Goal: Navigation & Orientation: Find specific page/section

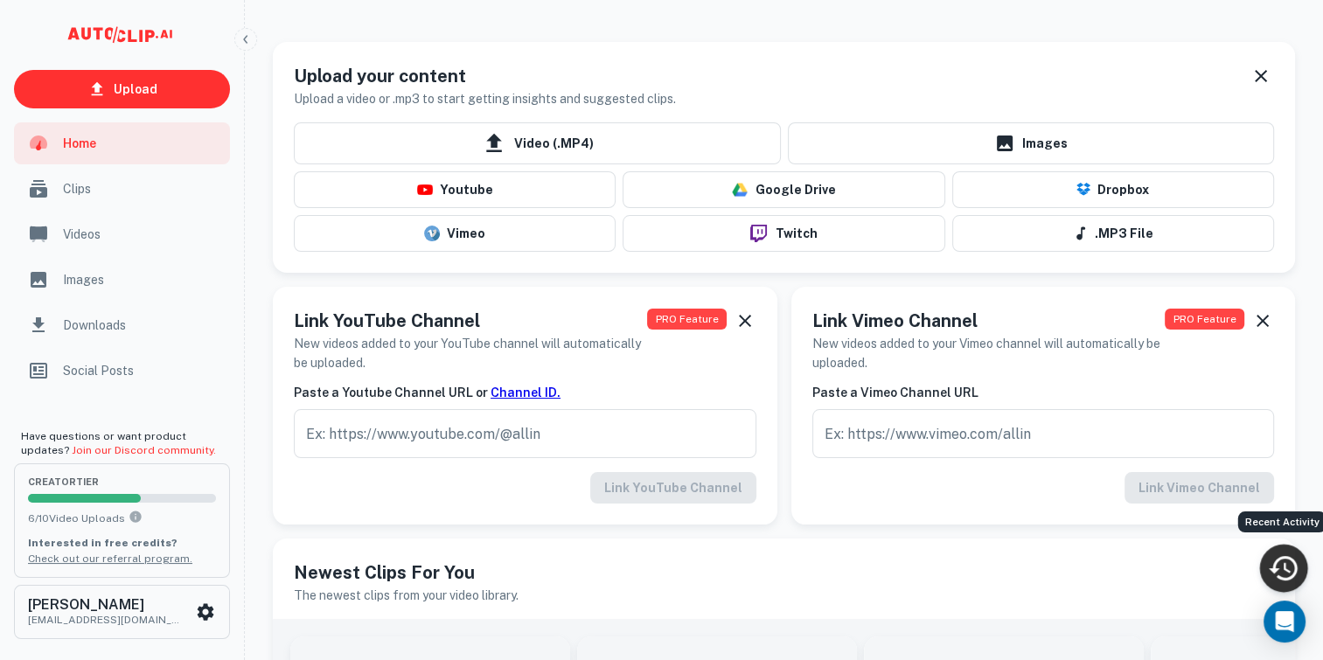
click at [1284, 553] on icon "Recent Activity" at bounding box center [1283, 568] width 32 height 32
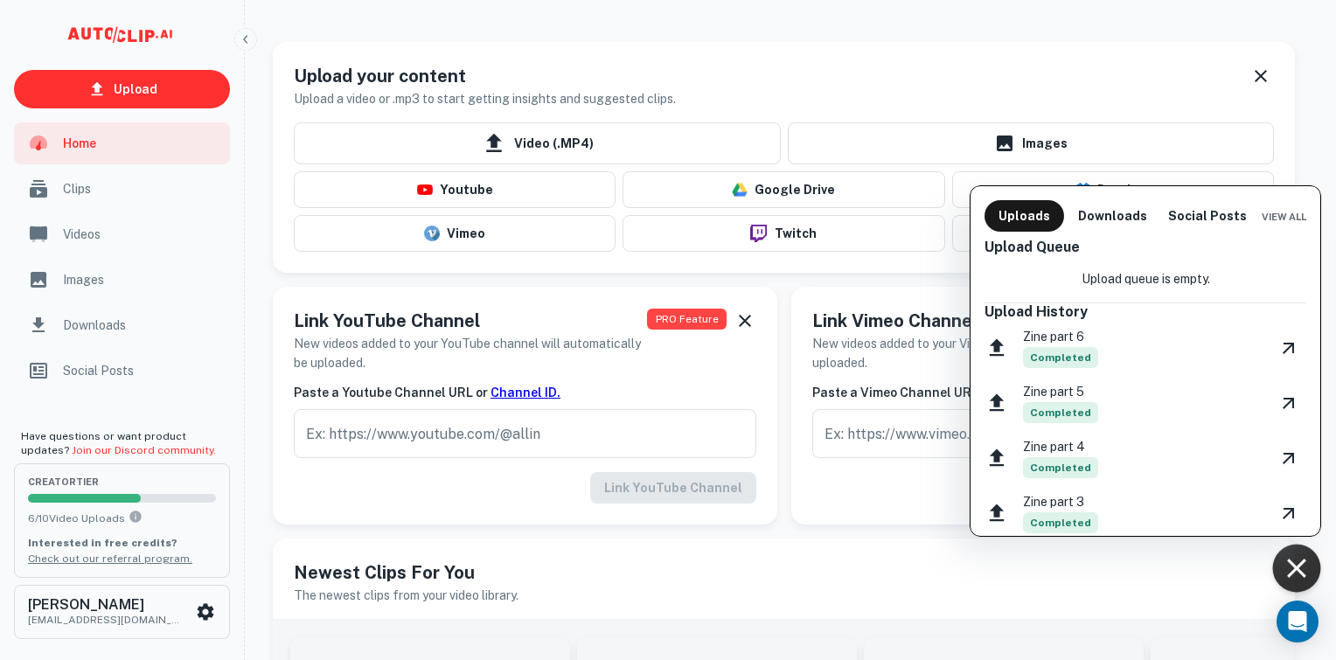
click at [96, 189] on div at bounding box center [668, 330] width 1336 height 660
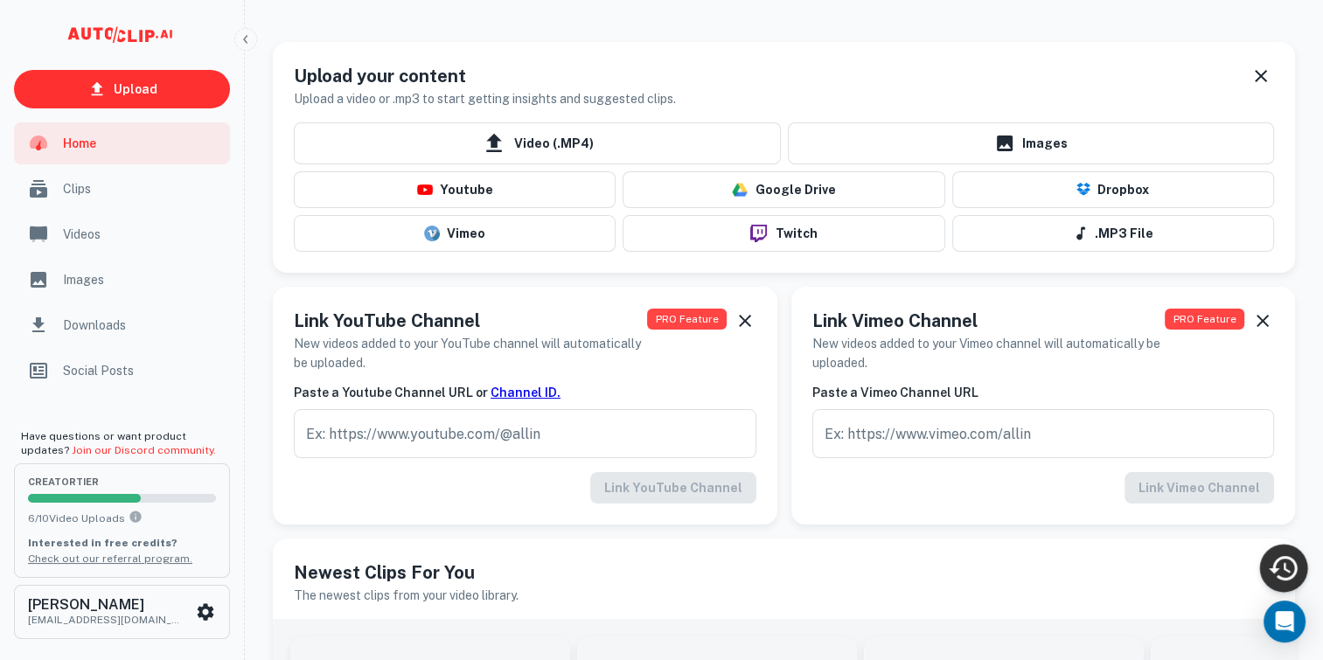
click at [96, 189] on span "Clips" at bounding box center [141, 188] width 157 height 19
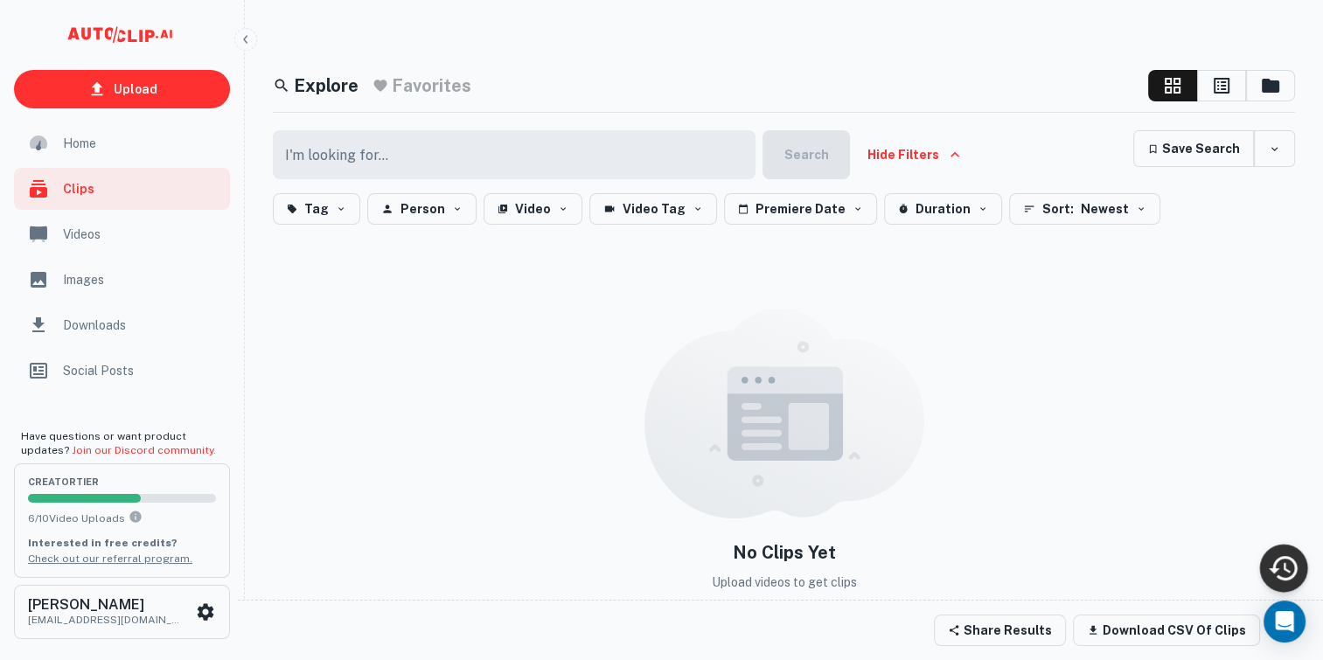
click at [79, 157] on div "Home" at bounding box center [122, 143] width 216 height 42
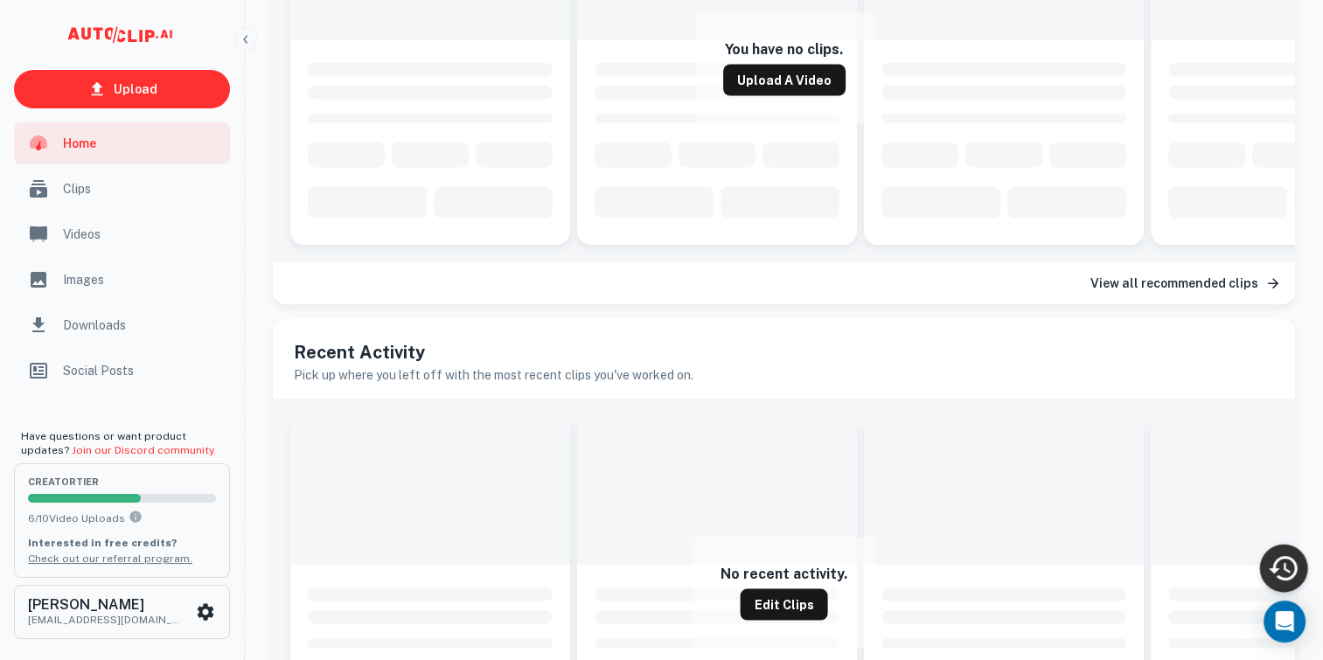
scroll to position [940, 0]
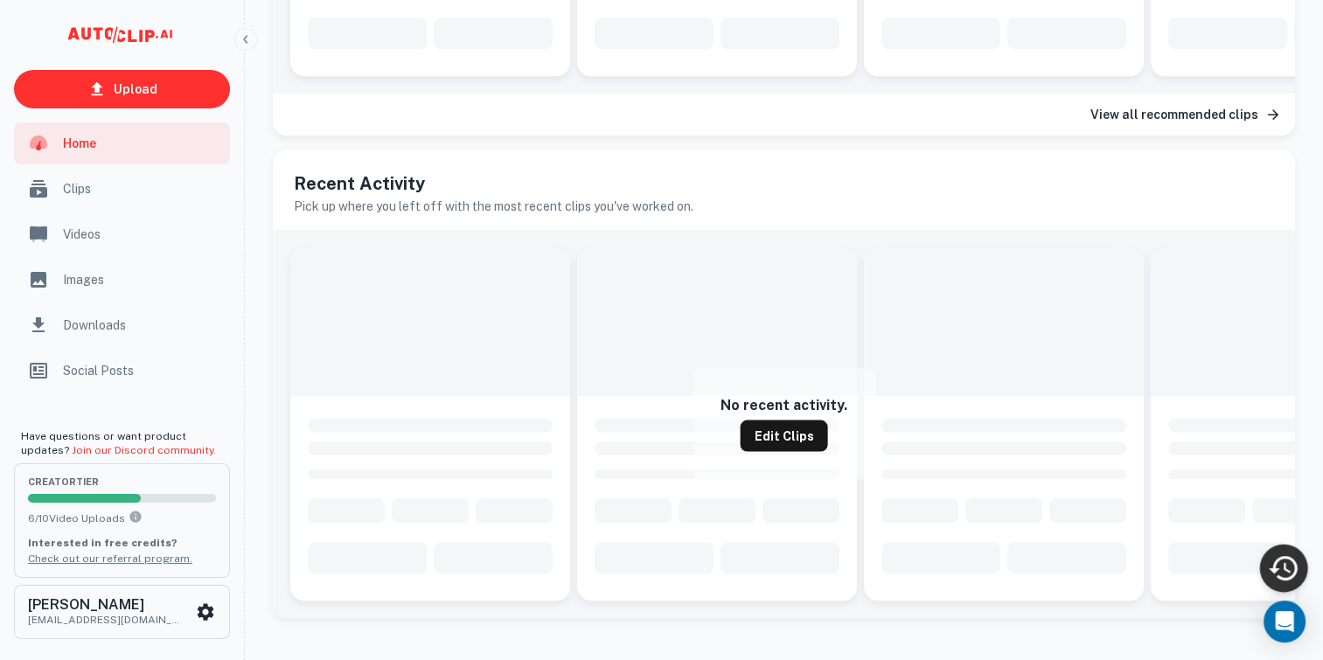
click at [83, 234] on span "Videos" at bounding box center [141, 234] width 157 height 19
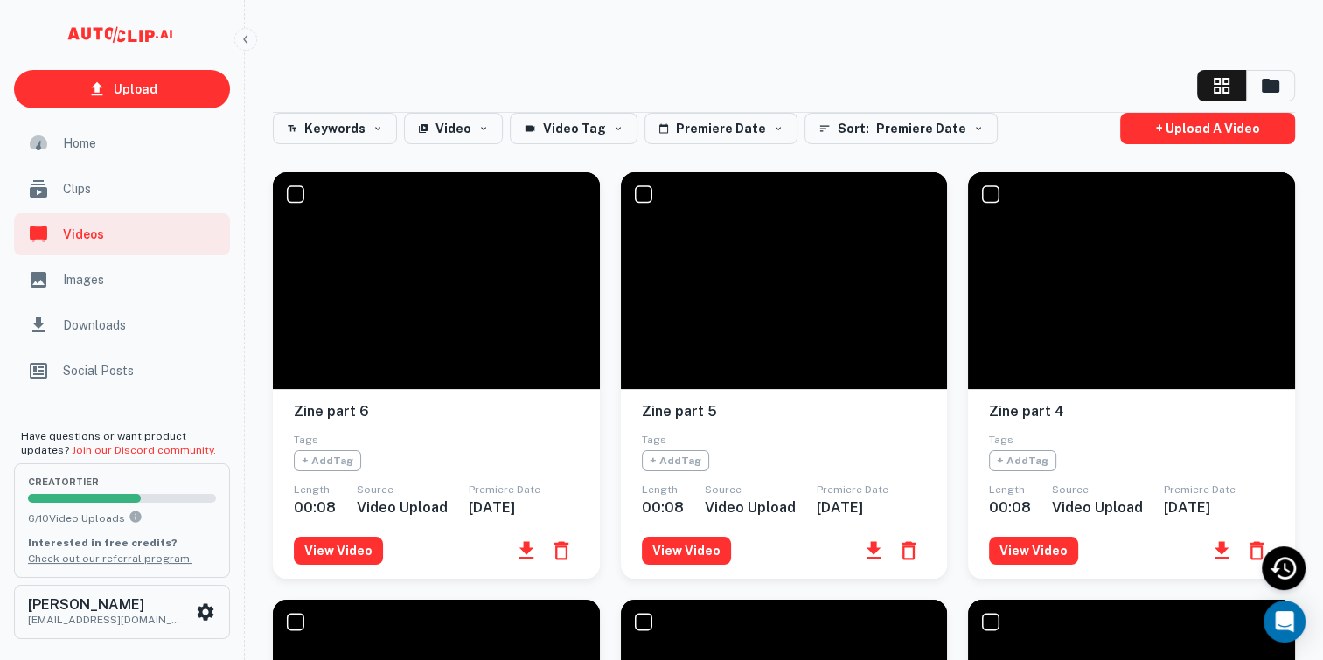
click at [129, 321] on span "Downloads" at bounding box center [141, 325] width 157 height 19
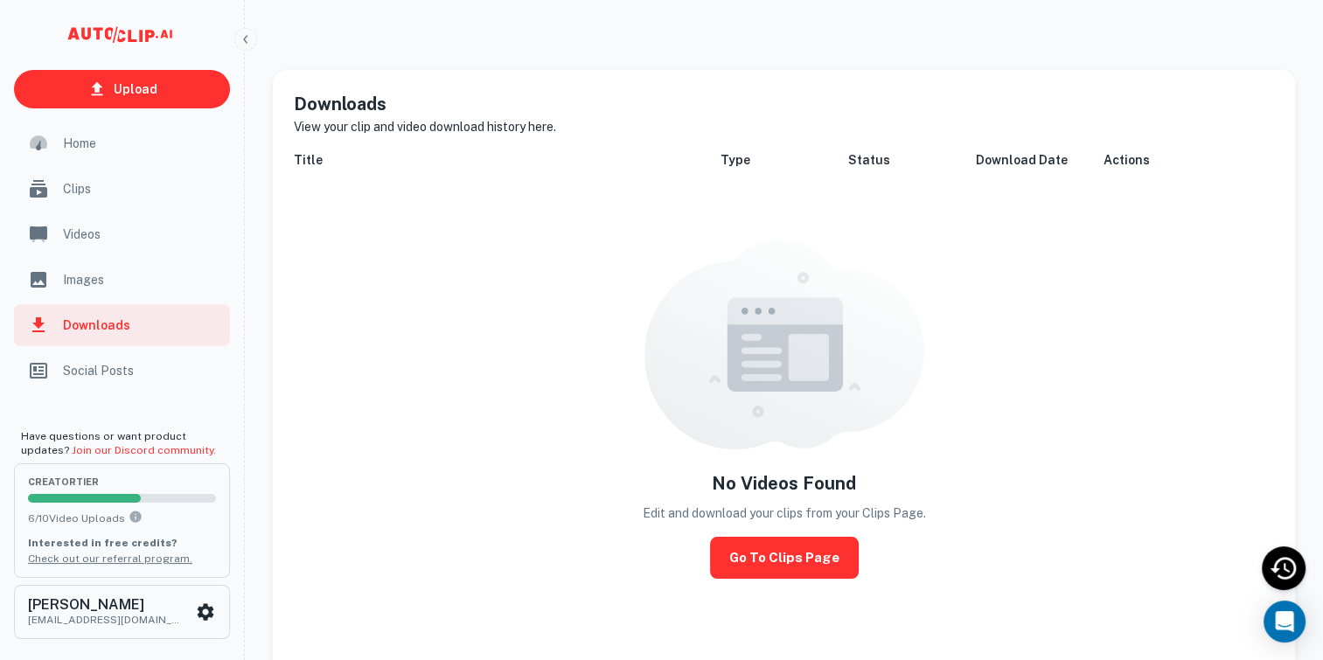
click at [133, 385] on div "Social Posts" at bounding box center [122, 371] width 216 height 42
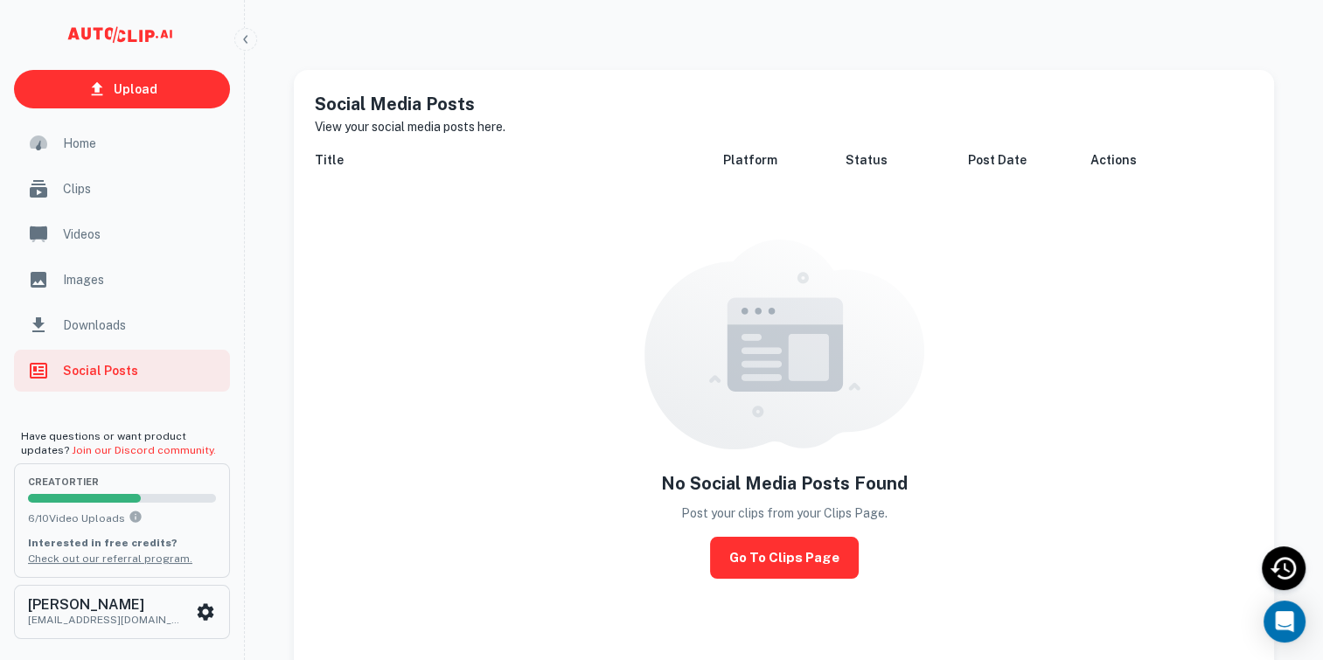
click at [129, 238] on span "Videos" at bounding box center [141, 234] width 157 height 19
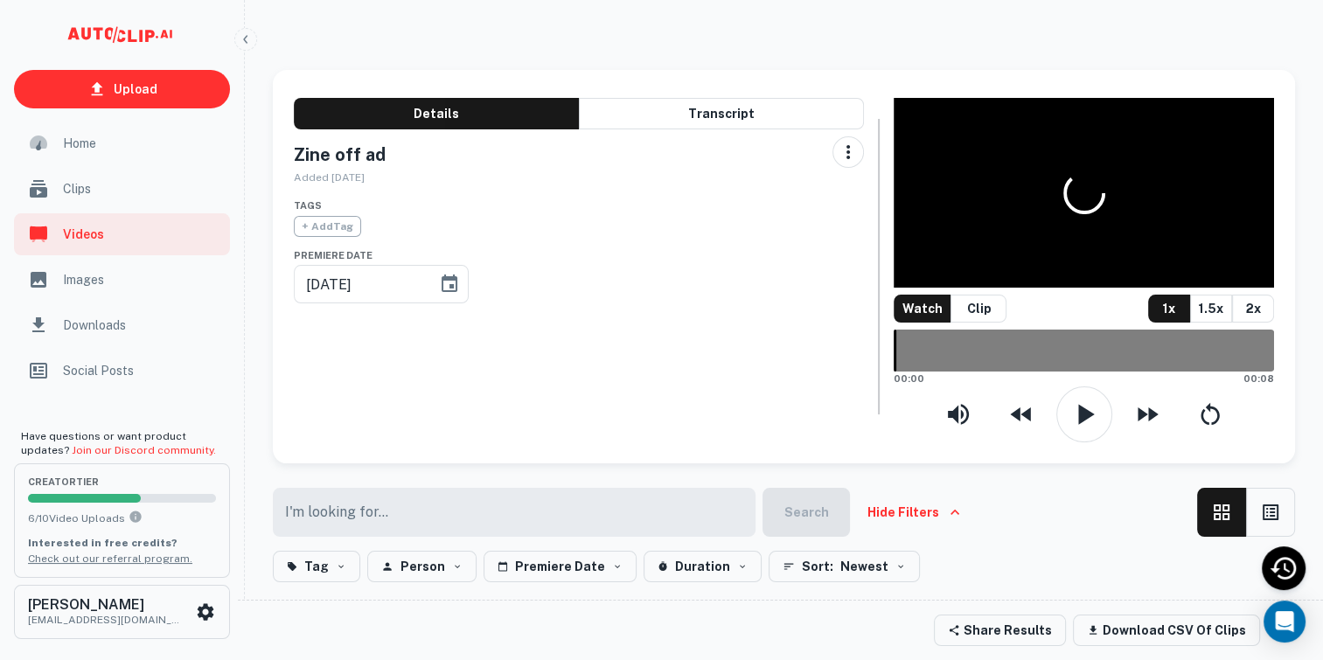
type input "09/04/2025"
click at [976, 323] on button "Clip" at bounding box center [979, 309] width 56 height 28
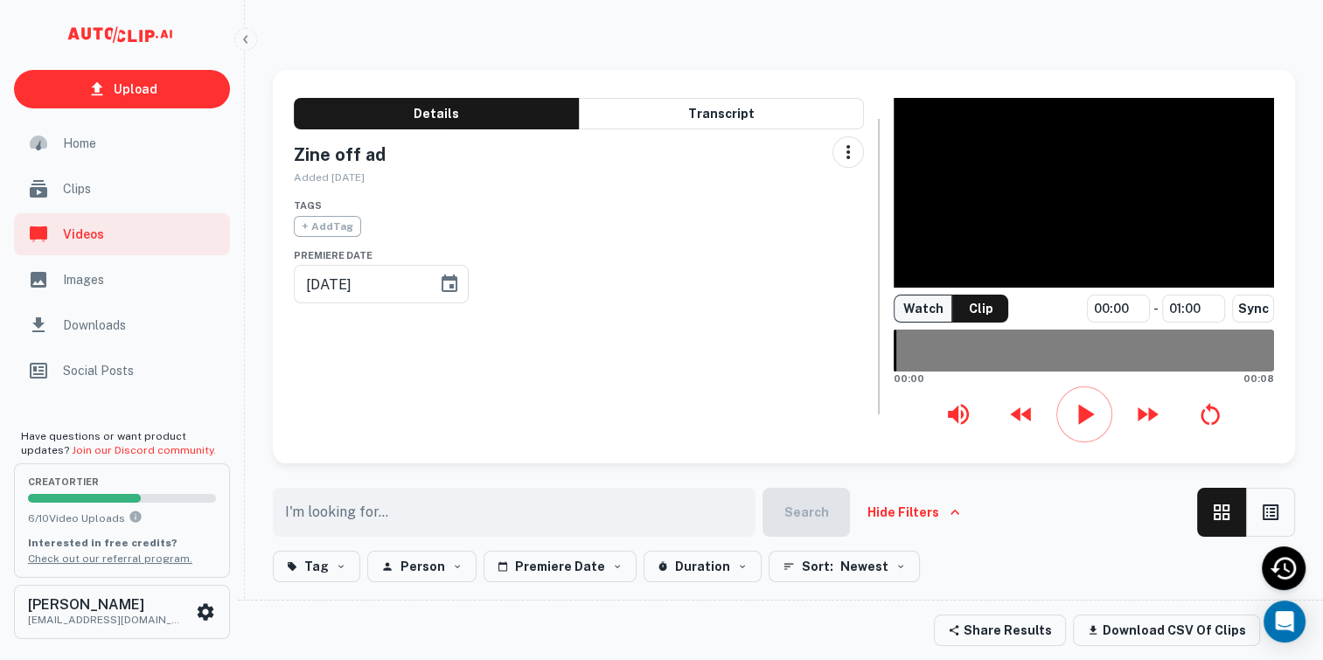
click at [935, 323] on button "Watch" at bounding box center [923, 309] width 59 height 28
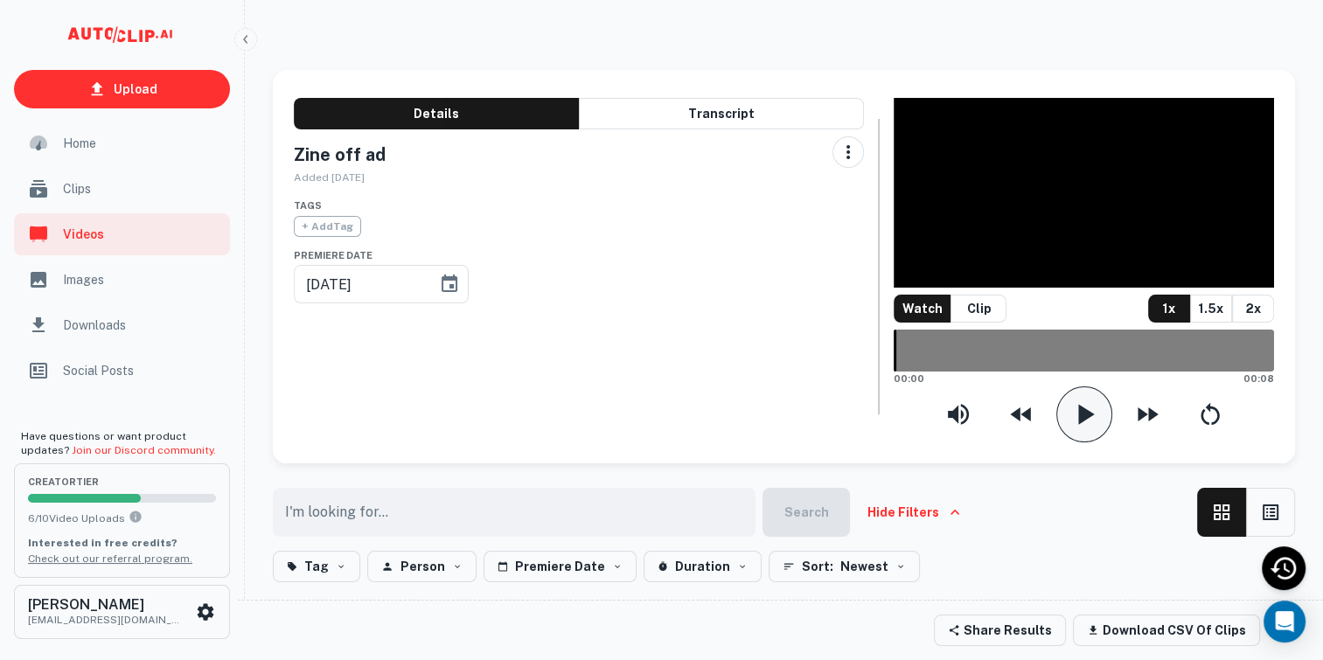
click at [1087, 431] on icon "button" at bounding box center [1084, 414] width 35 height 35
click at [714, 122] on button "Transcript" at bounding box center [721, 113] width 285 height 31
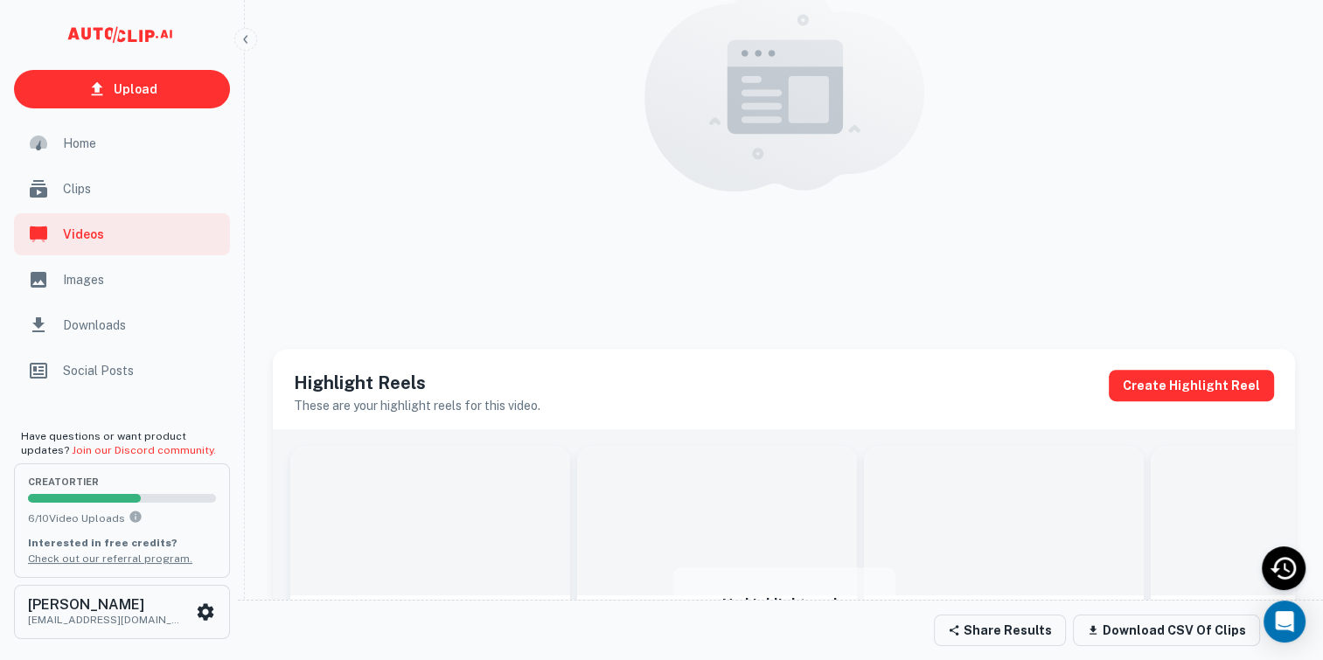
scroll to position [612, 0]
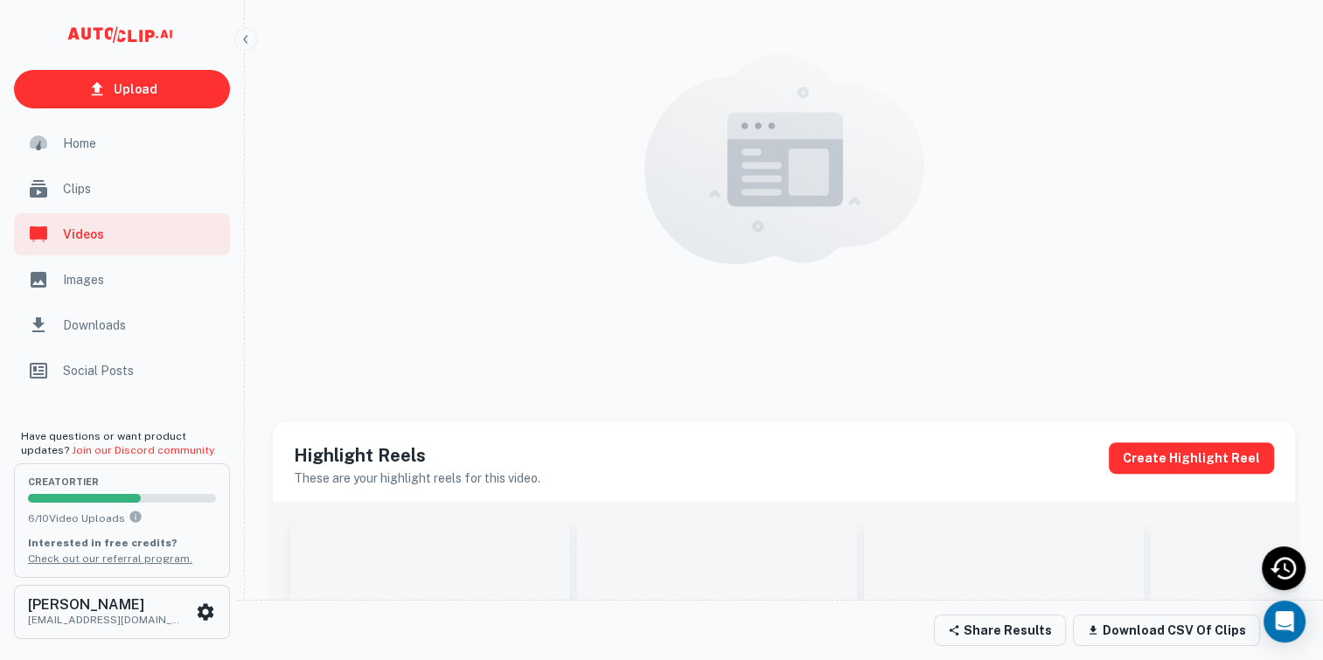
click at [132, 276] on span "Images" at bounding box center [141, 279] width 157 height 19
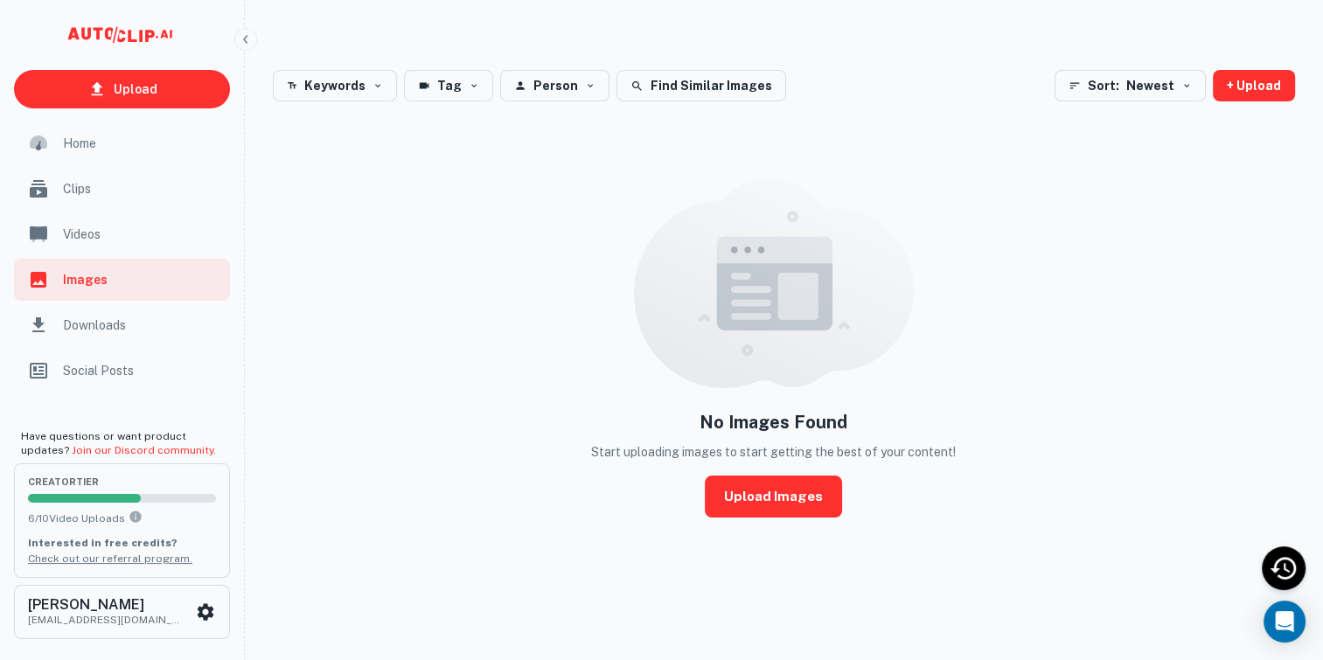
click at [195, 338] on div "Downloads" at bounding box center [122, 325] width 216 height 42
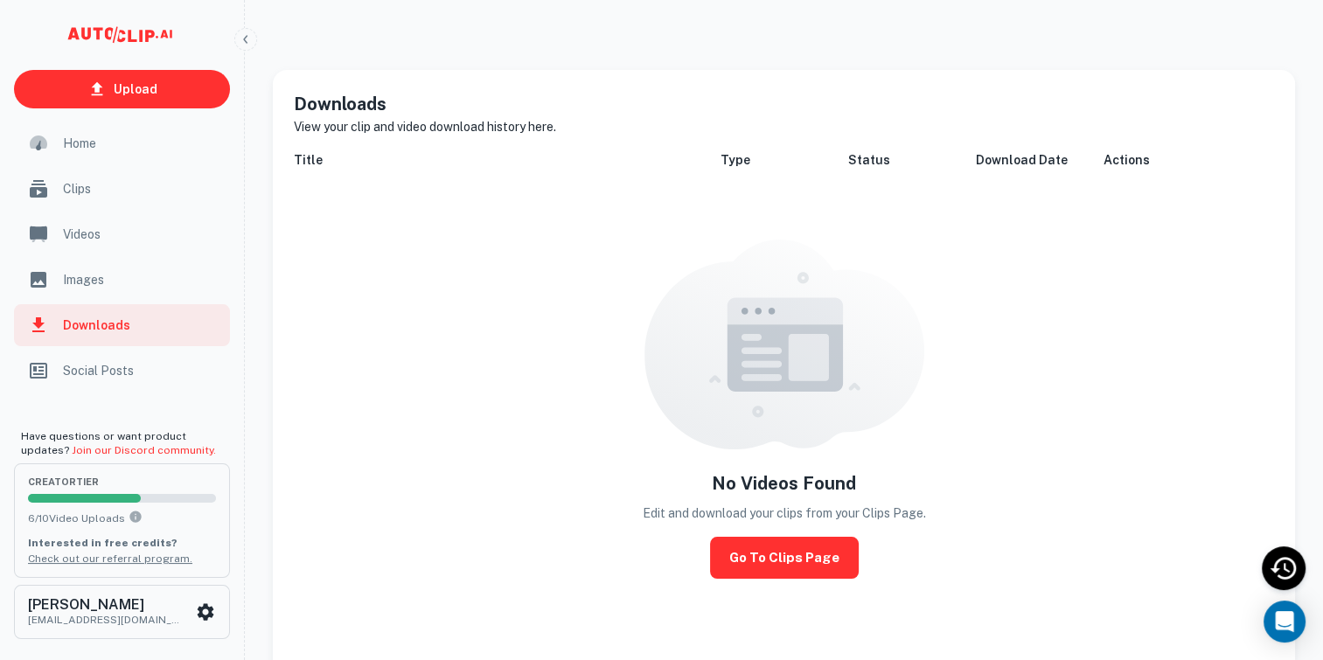
click at [182, 379] on span "Social Posts" at bounding box center [141, 370] width 157 height 19
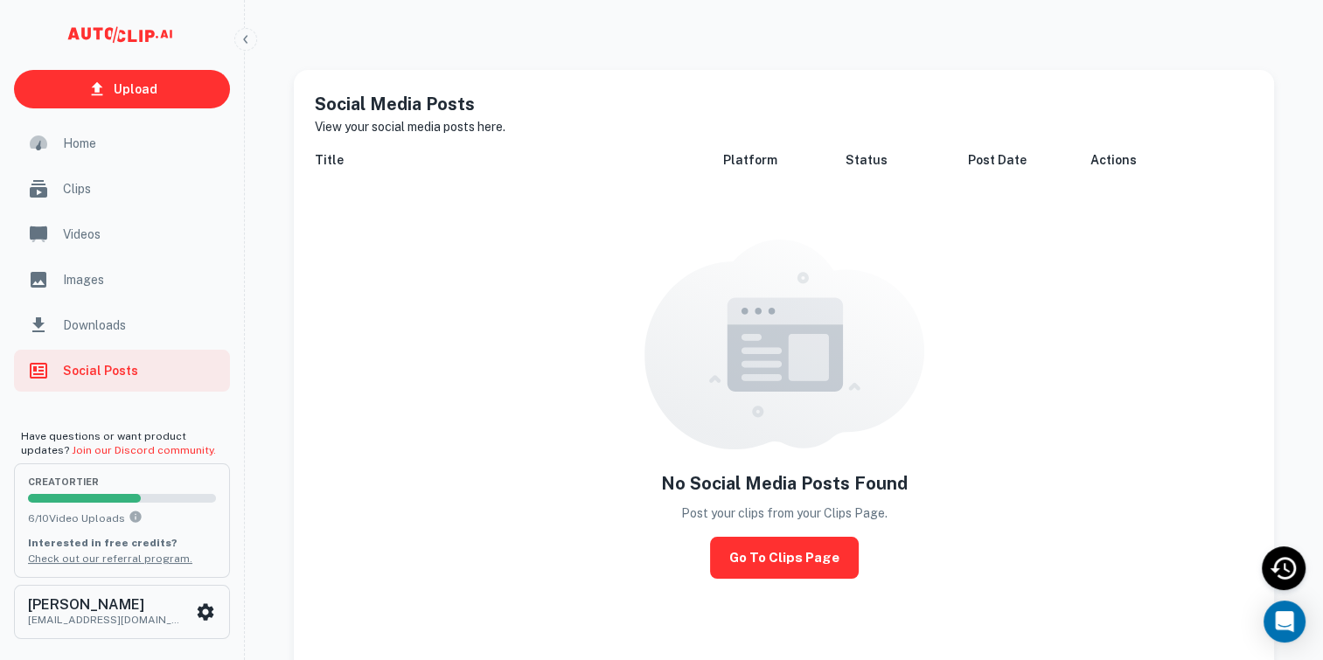
click at [115, 135] on span "Home" at bounding box center [141, 143] width 157 height 19
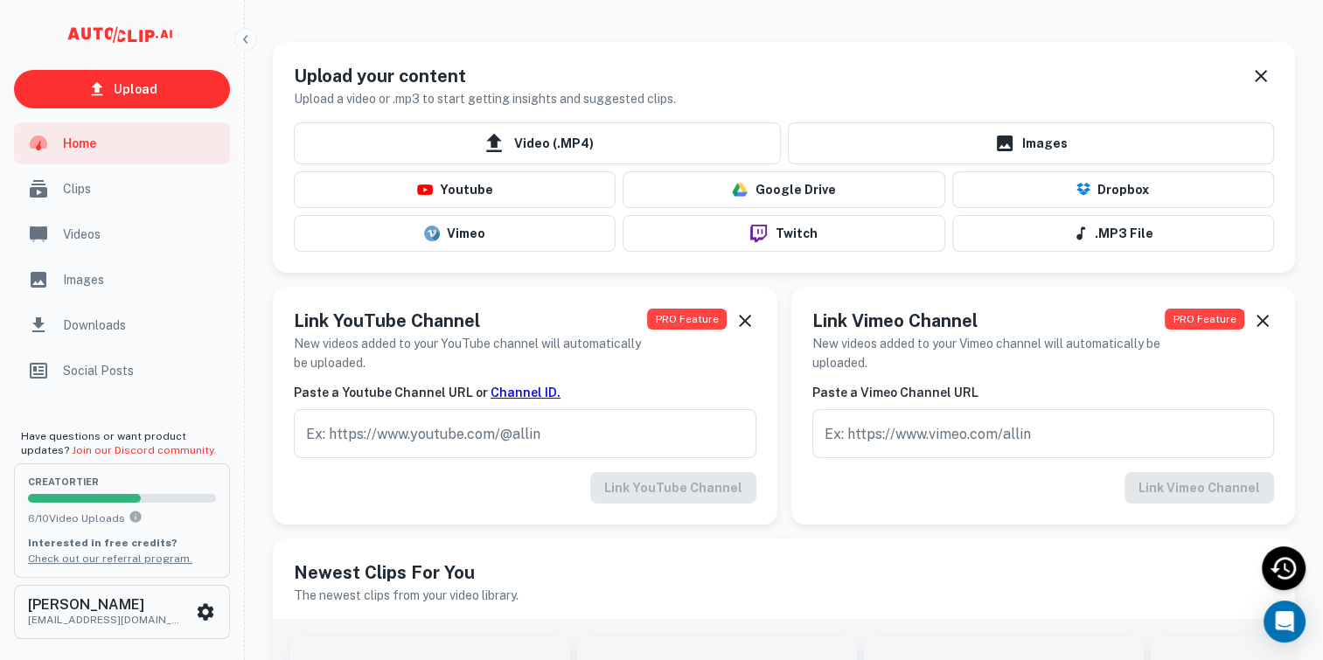
scroll to position [626, 0]
